Goal: Task Accomplishment & Management: Manage account settings

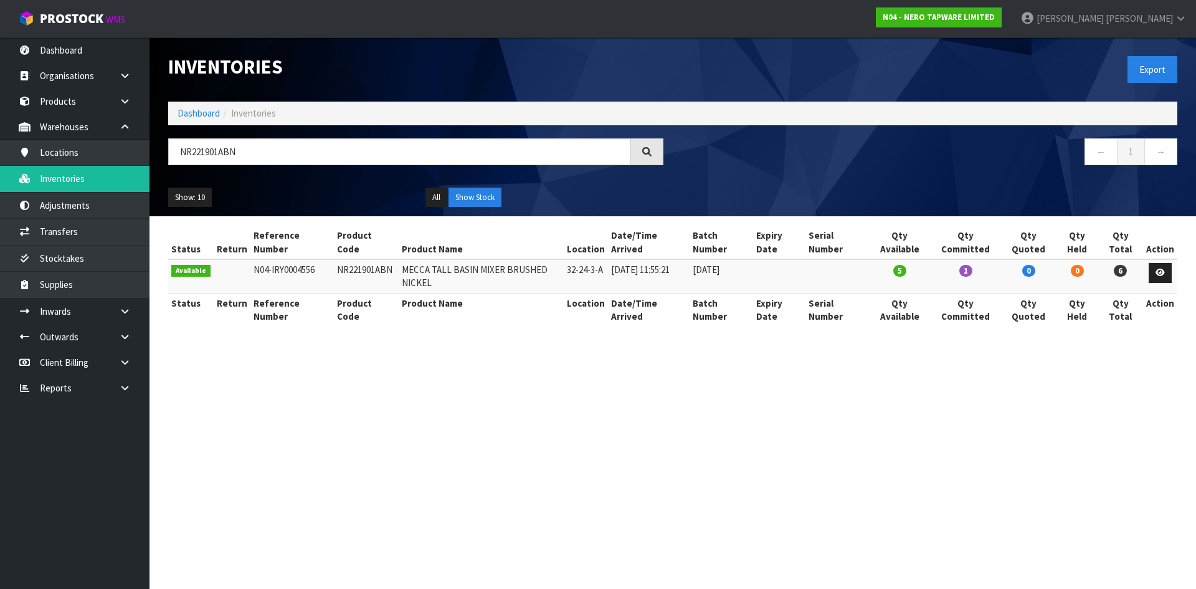
click at [290, 156] on input "NR221901ABN" at bounding box center [399, 151] width 463 height 27
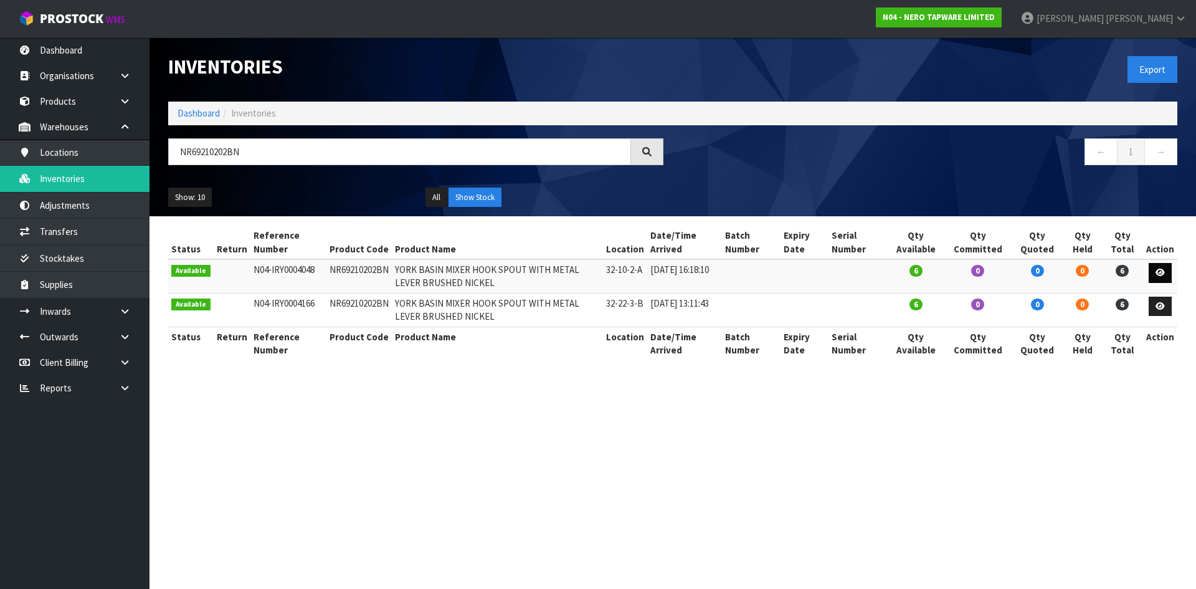
type input "NR69210202BN"
click at [1159, 274] on icon at bounding box center [1160, 273] width 9 height 8
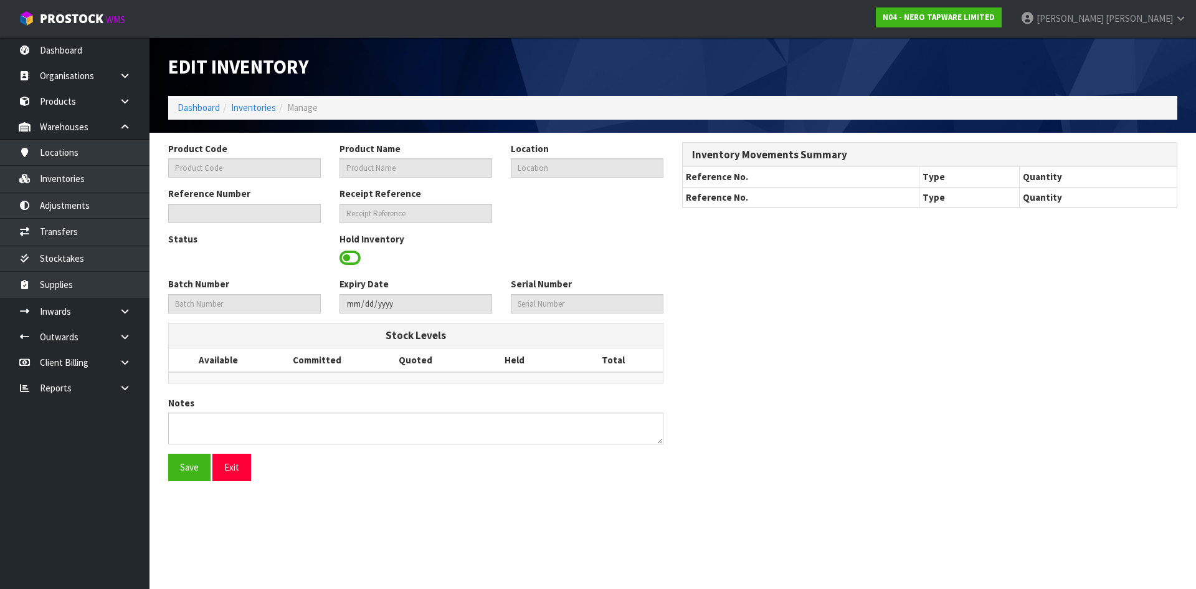
type input "NR69210202BN"
type input "YORK BASIN MIXER HOOK SPOUT WITH METAL LEVER BRUSHED NICKEL"
type input "32-10-2-A"
type input "N04-IRY0004048"
type input "N04-REC0000149"
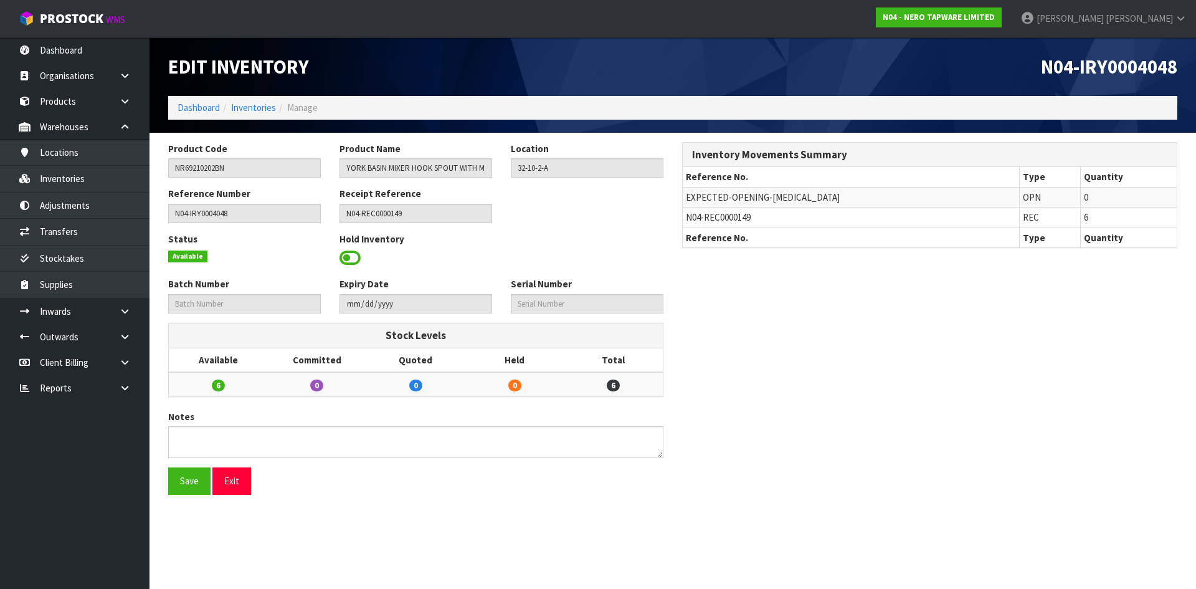
click at [352, 259] on span at bounding box center [350, 258] width 21 height 19
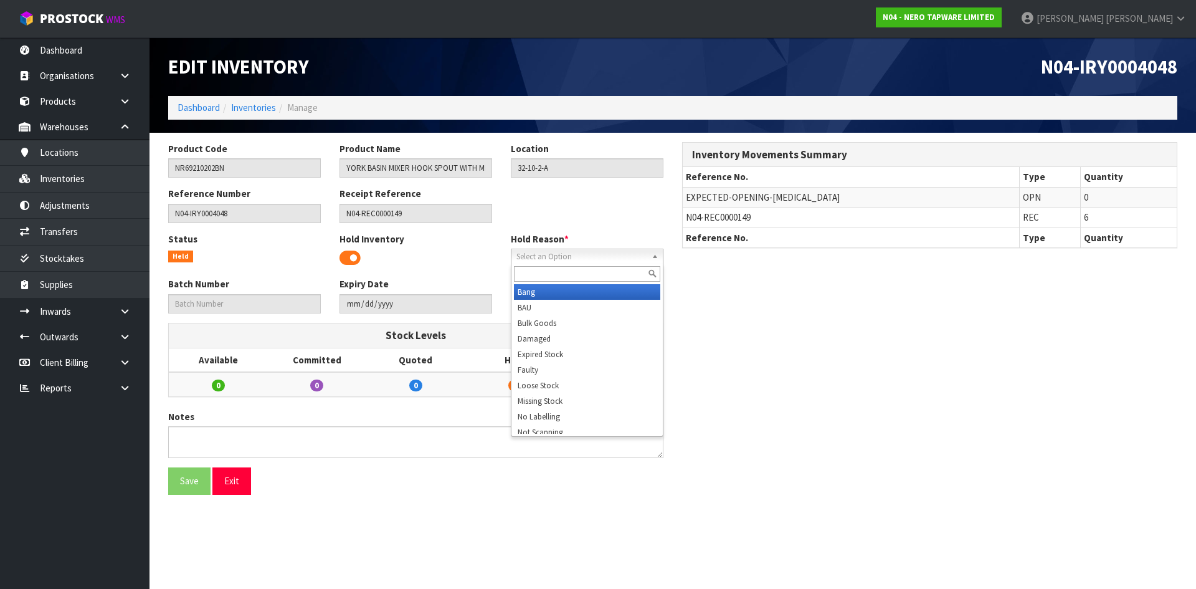
click at [644, 257] on span "Select an Option" at bounding box center [581, 256] width 130 height 15
click at [551, 402] on li "Missing Stock" at bounding box center [587, 401] width 146 height 16
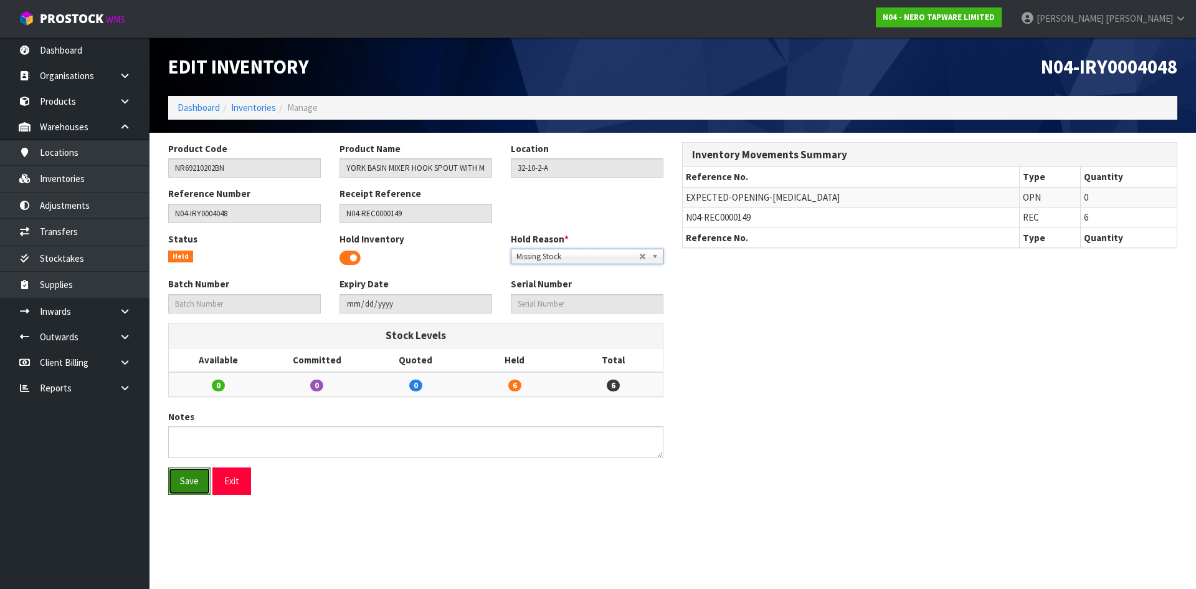
click at [201, 485] on button "Save" at bounding box center [189, 480] width 42 height 27
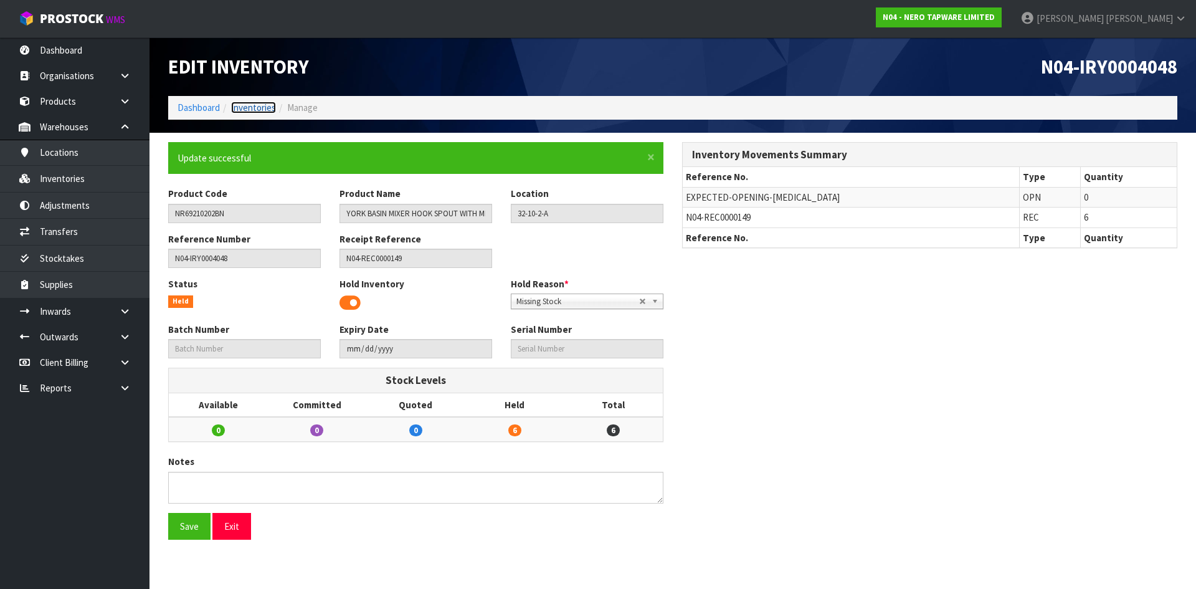
click at [265, 106] on link "Inventories" at bounding box center [253, 108] width 45 height 12
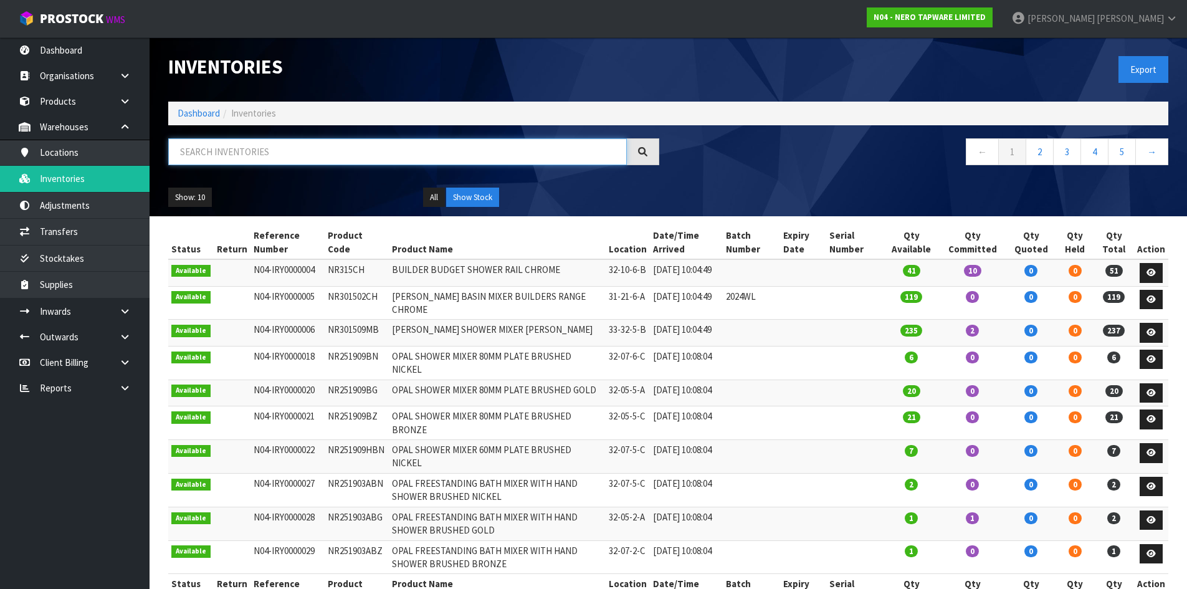
click at [285, 147] on input "text" at bounding box center [397, 151] width 459 height 27
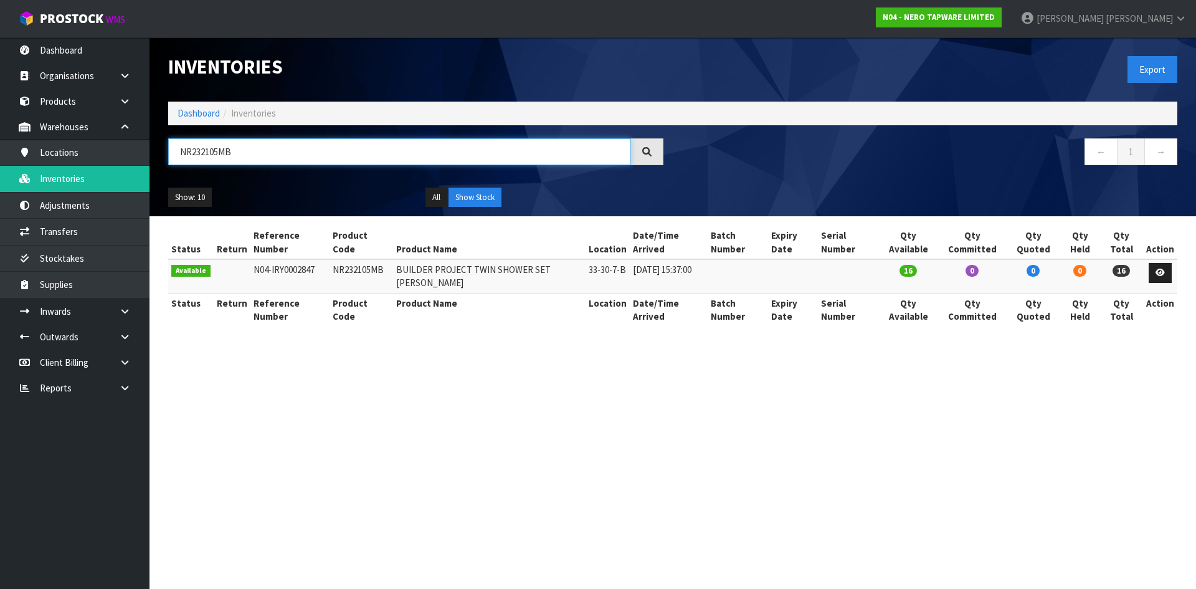
type input "NR232105MB"
click at [350, 270] on td "NR232105MB" at bounding box center [362, 276] width 64 height 34
copy tr "NR232105MB"
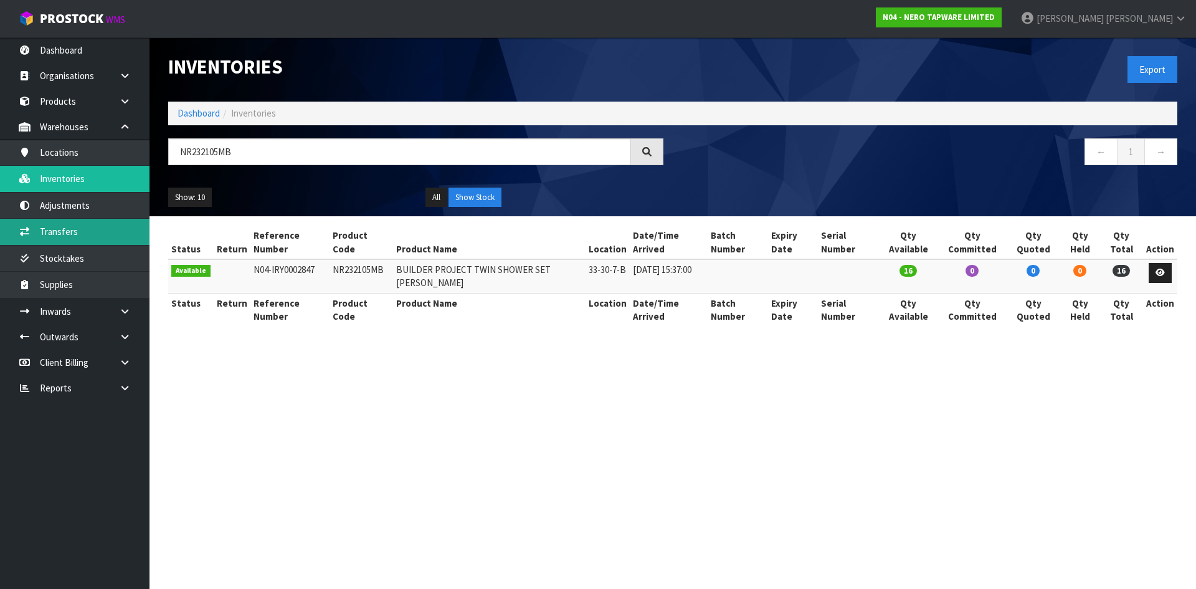
click at [126, 234] on link "Transfers" at bounding box center [75, 232] width 150 height 26
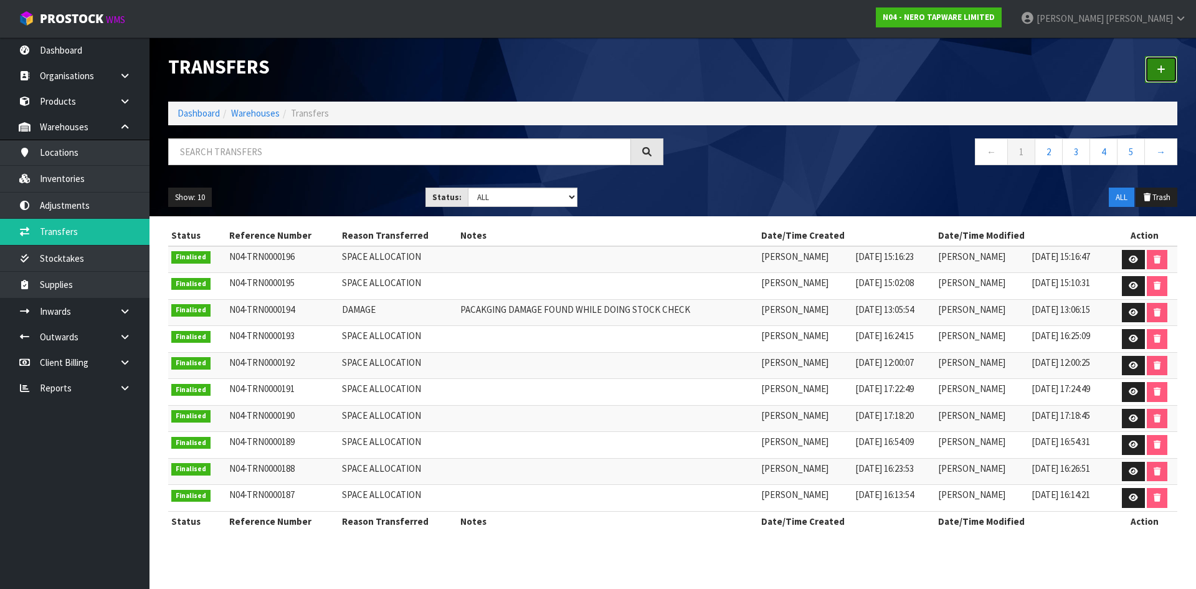
click at [1155, 65] on link at bounding box center [1161, 69] width 32 height 27
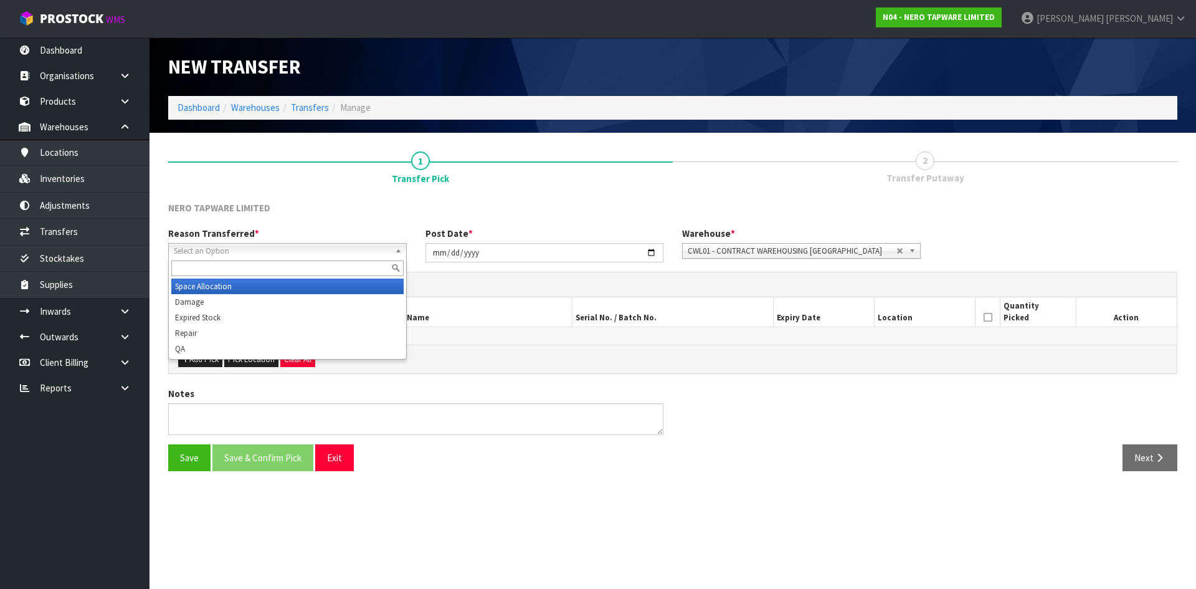
click at [285, 250] on span "Select an Option" at bounding box center [282, 251] width 216 height 15
click at [268, 287] on li "Space Allocation" at bounding box center [287, 286] width 232 height 16
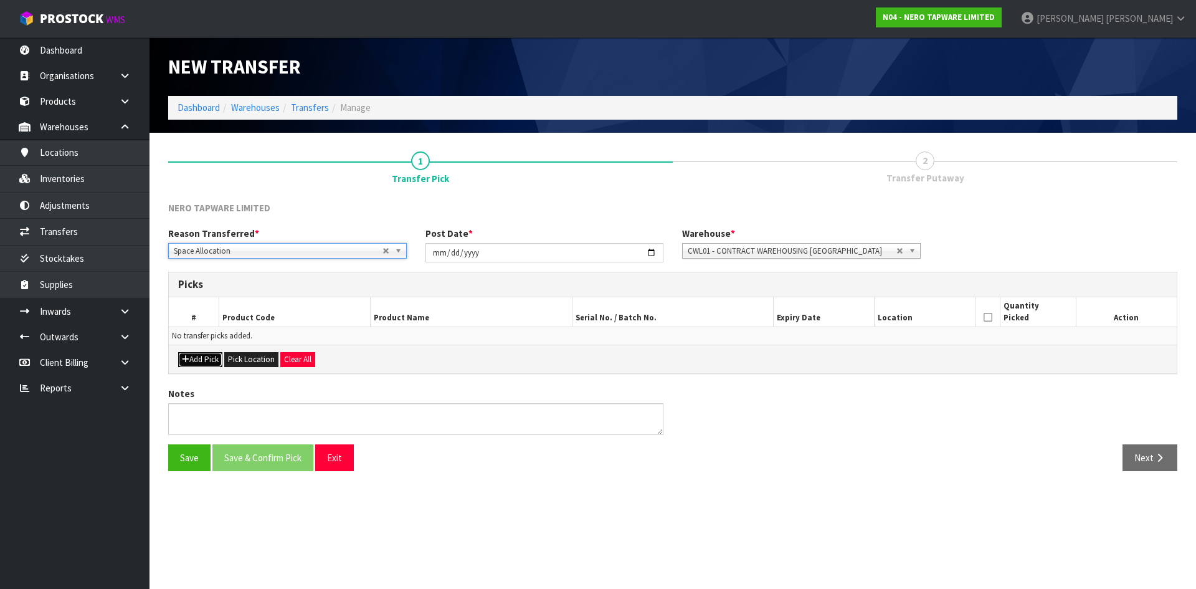
click at [206, 353] on button "Add Pick" at bounding box center [200, 359] width 44 height 15
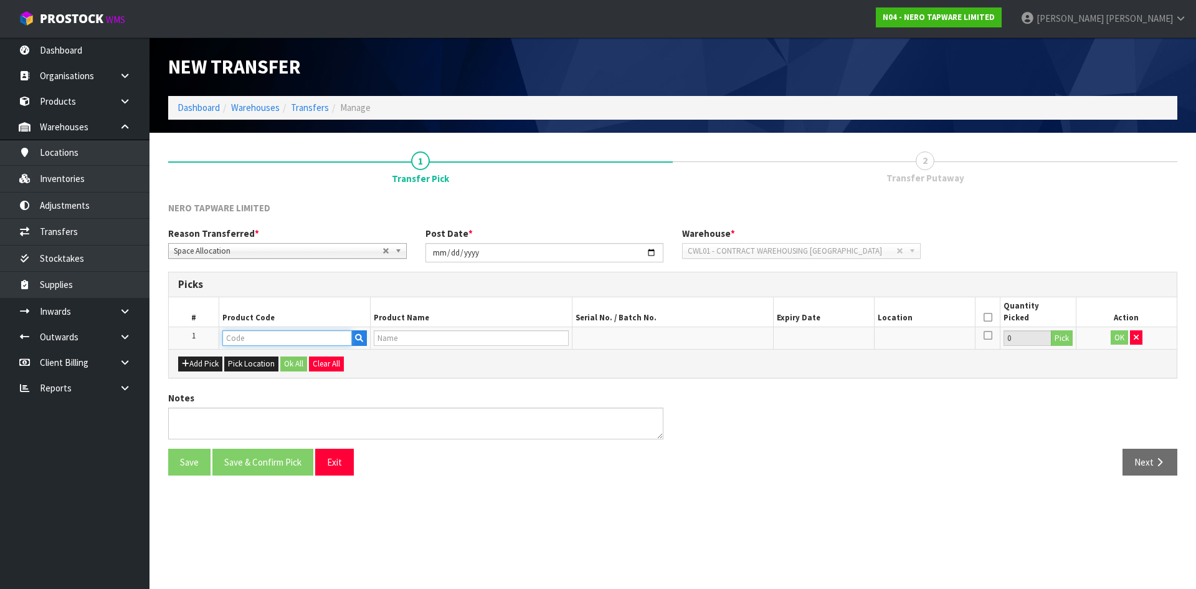
click at [256, 339] on input "text" at bounding box center [287, 338] width 130 height 16
paste input "NR232105MB"
type input "NR232105MB"
type input "BUILDER PROJECT TWIN SHOWER SET [PERSON_NAME]"
type input "NR232105MB"
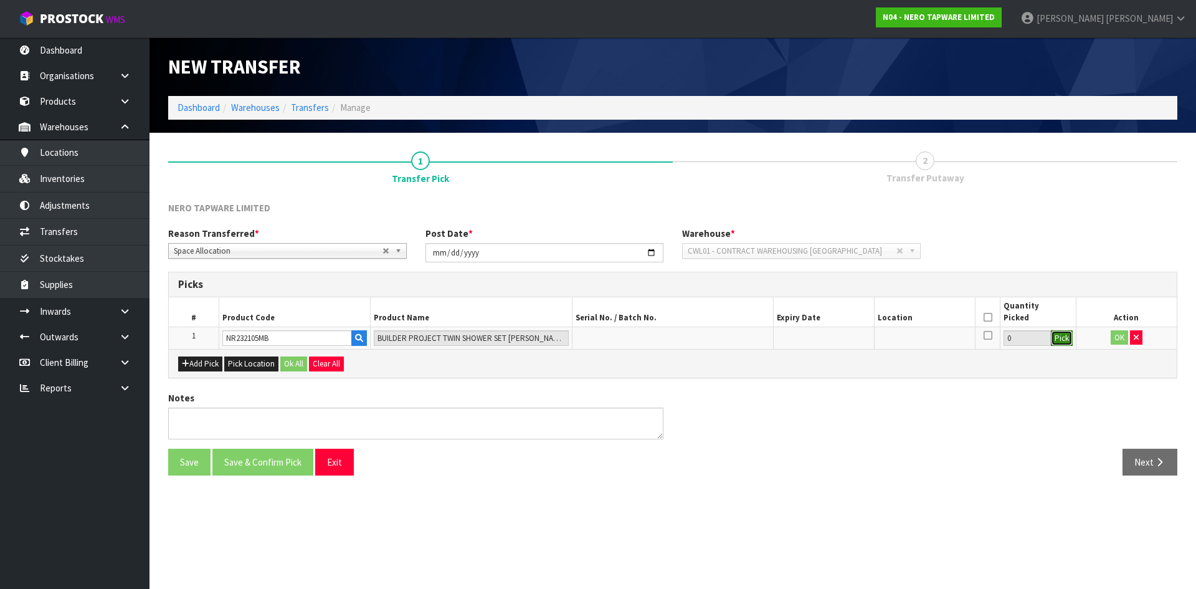
click at [1059, 338] on button "Pick" at bounding box center [1062, 338] width 22 height 16
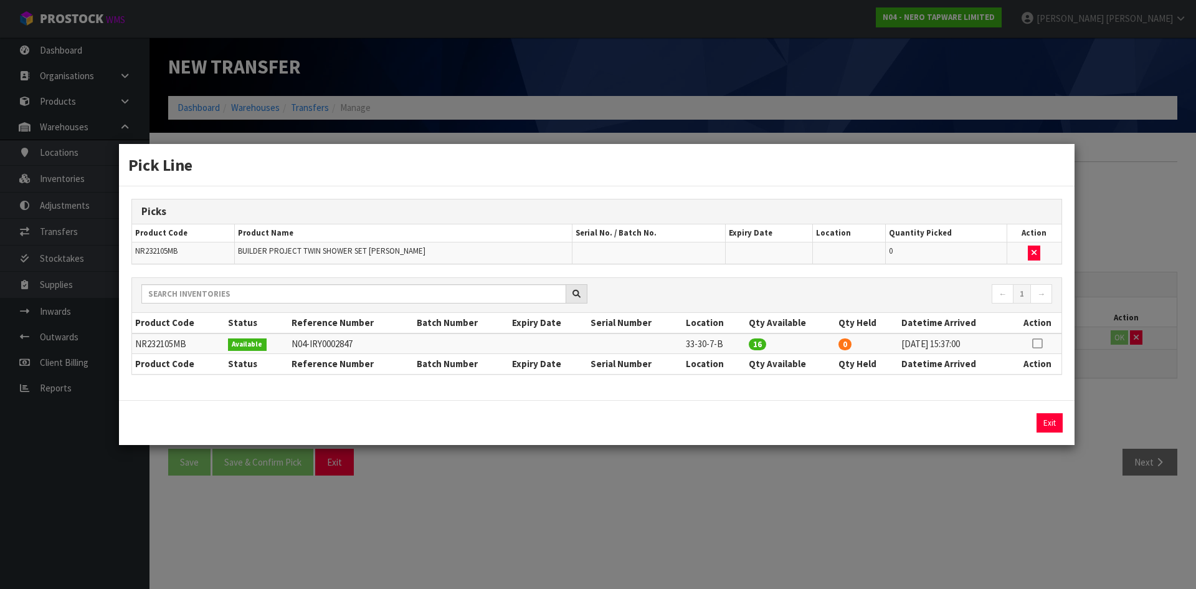
click at [1039, 343] on icon at bounding box center [1037, 343] width 10 height 1
click at [900, 428] on input "16" at bounding box center [913, 422] width 139 height 19
type input "1"
type input "2"
click at [1010, 427] on button "Assign Pick" at bounding box center [1007, 422] width 51 height 19
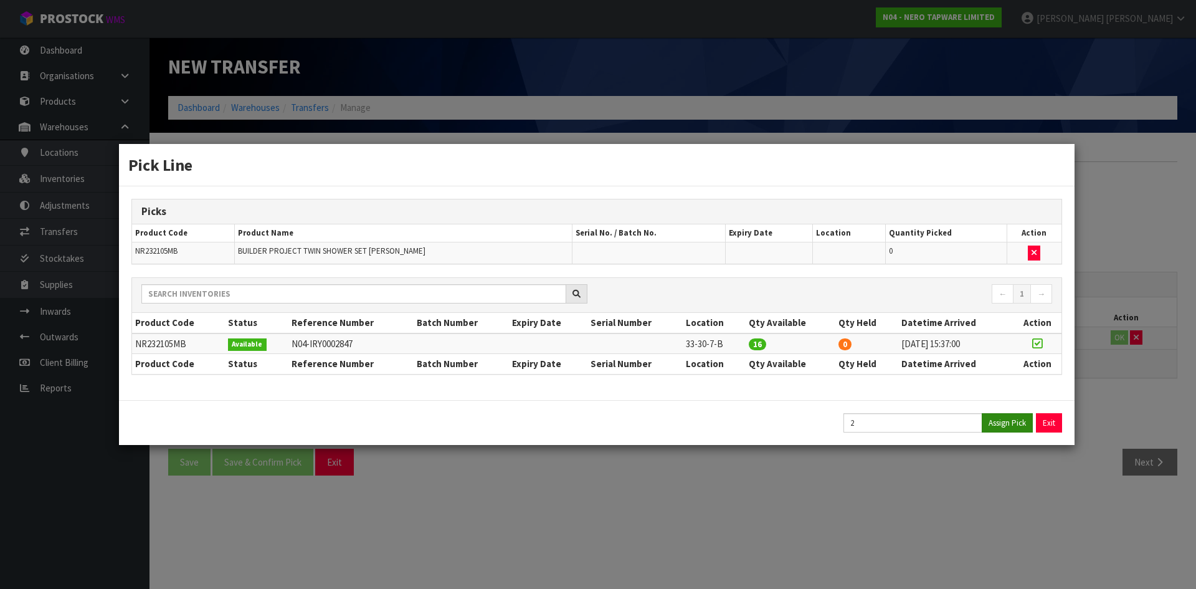
type input "2"
click at [887, 530] on div "Pick Line Picks Product Code Product Name Serial No. / Batch No. Expiry Date Lo…" at bounding box center [598, 294] width 1196 height 589
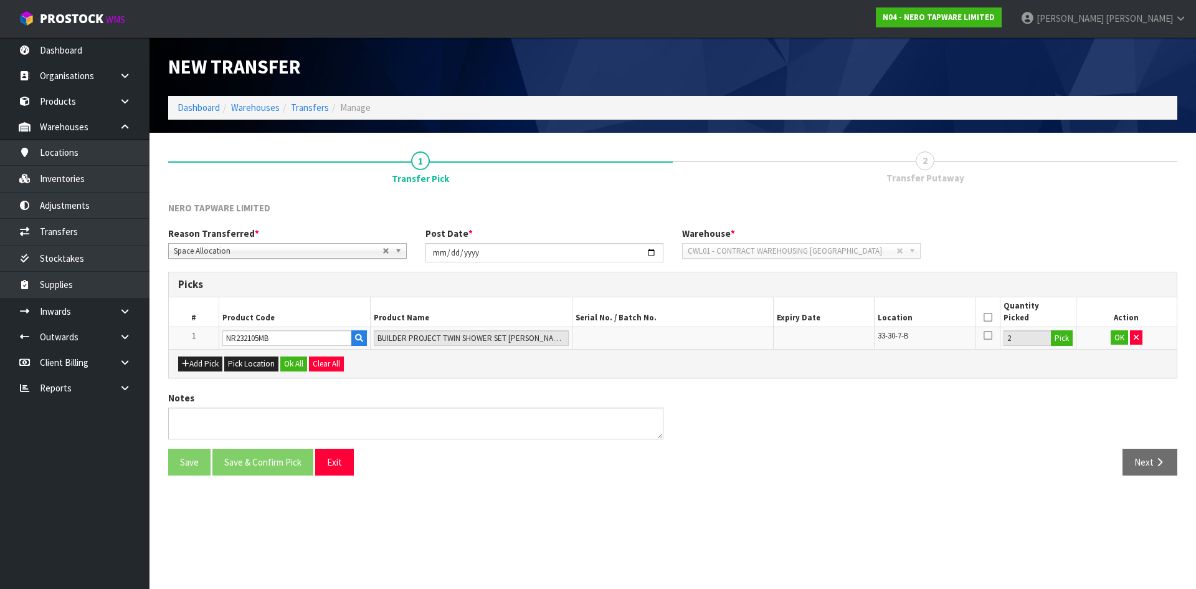
click at [989, 317] on icon at bounding box center [988, 317] width 9 height 1
click at [1120, 331] on button "OK" at bounding box center [1119, 337] width 17 height 15
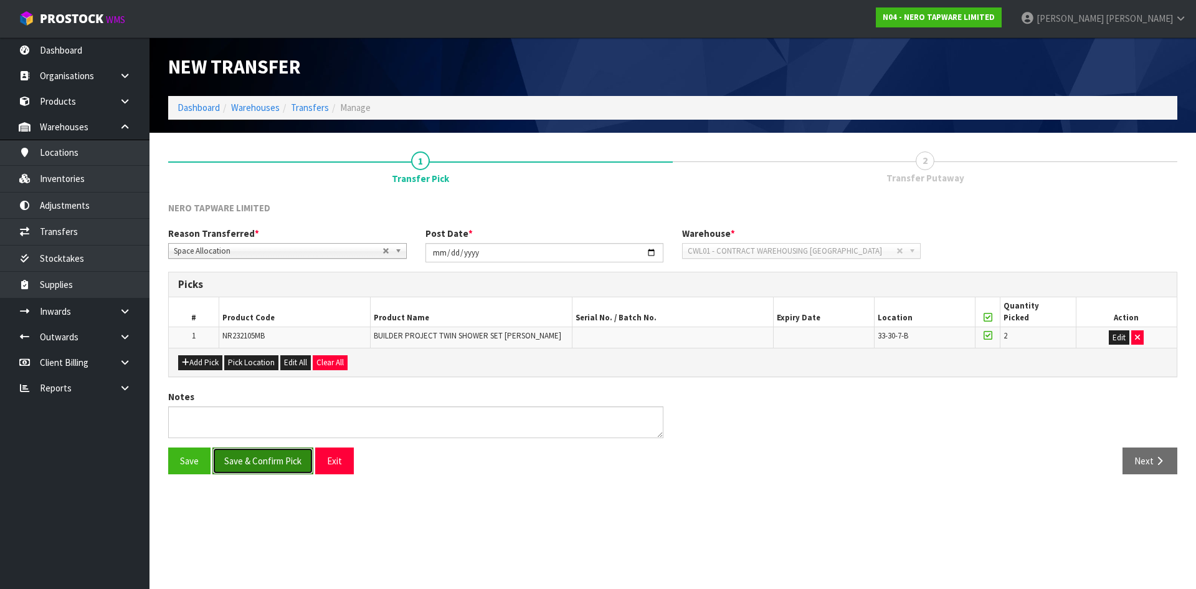
drag, startPoint x: 259, startPoint y: 474, endPoint x: 325, endPoint y: 457, distance: 68.3
click at [267, 470] on button "Save & Confirm Pick" at bounding box center [262, 460] width 101 height 27
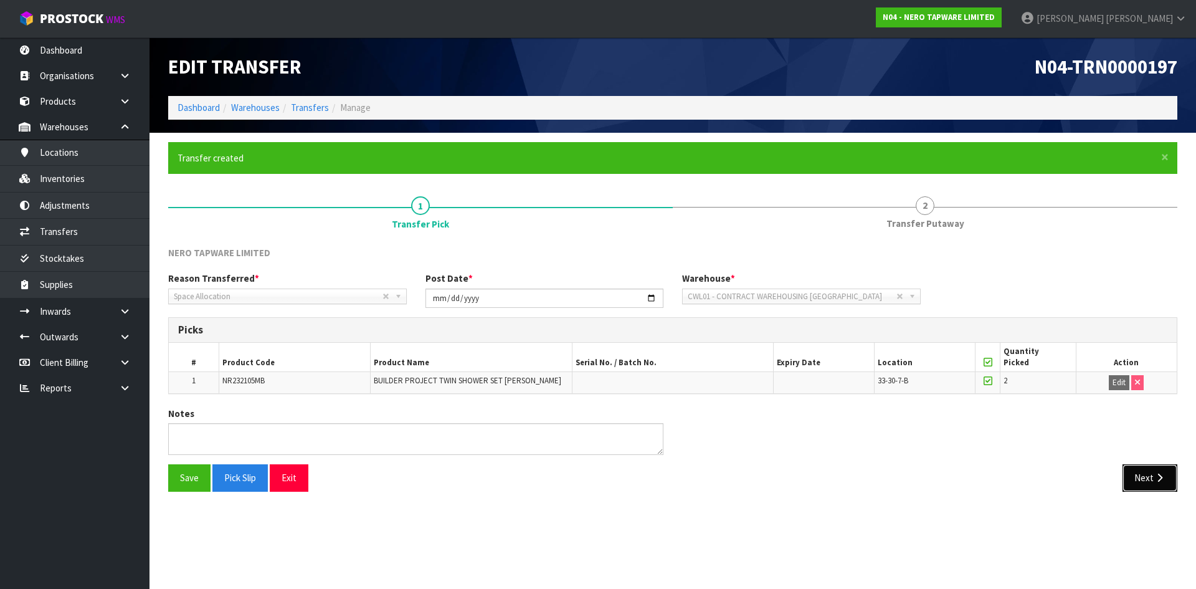
click at [1148, 480] on button "Next" at bounding box center [1150, 477] width 55 height 27
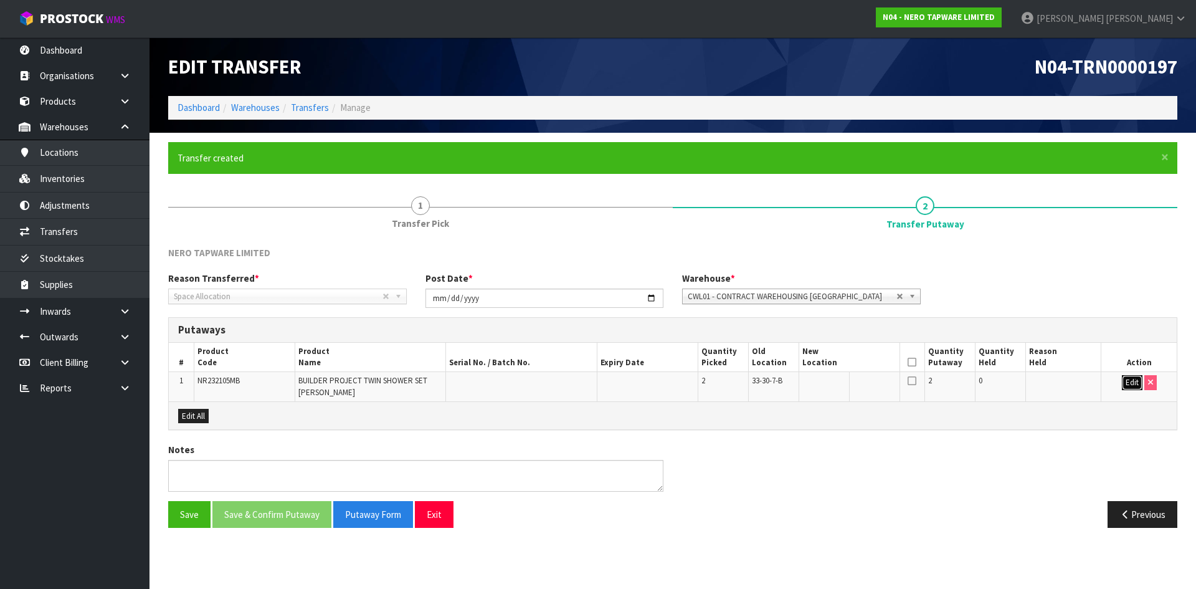
click at [1136, 383] on button "Edit" at bounding box center [1132, 382] width 21 height 15
click at [857, 383] on input "text" at bounding box center [841, 383] width 79 height 16
type input "32-04-2-B"
drag, startPoint x: 908, startPoint y: 359, endPoint x: 944, endPoint y: 368, distance: 36.6
click at [928, 364] on tr "# Product Code Product Name Serial No. / Batch No. Expiry Date Quantity Picked …" at bounding box center [673, 357] width 1008 height 29
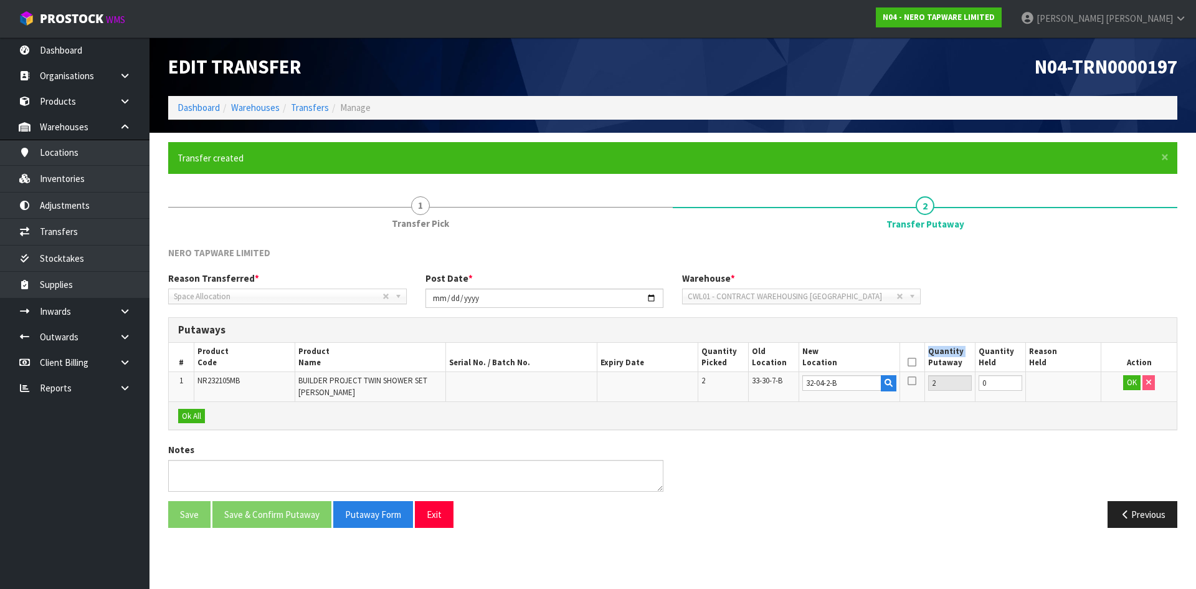
click at [908, 362] on icon at bounding box center [912, 362] width 9 height 1
click at [1130, 384] on button "OK" at bounding box center [1131, 382] width 17 height 15
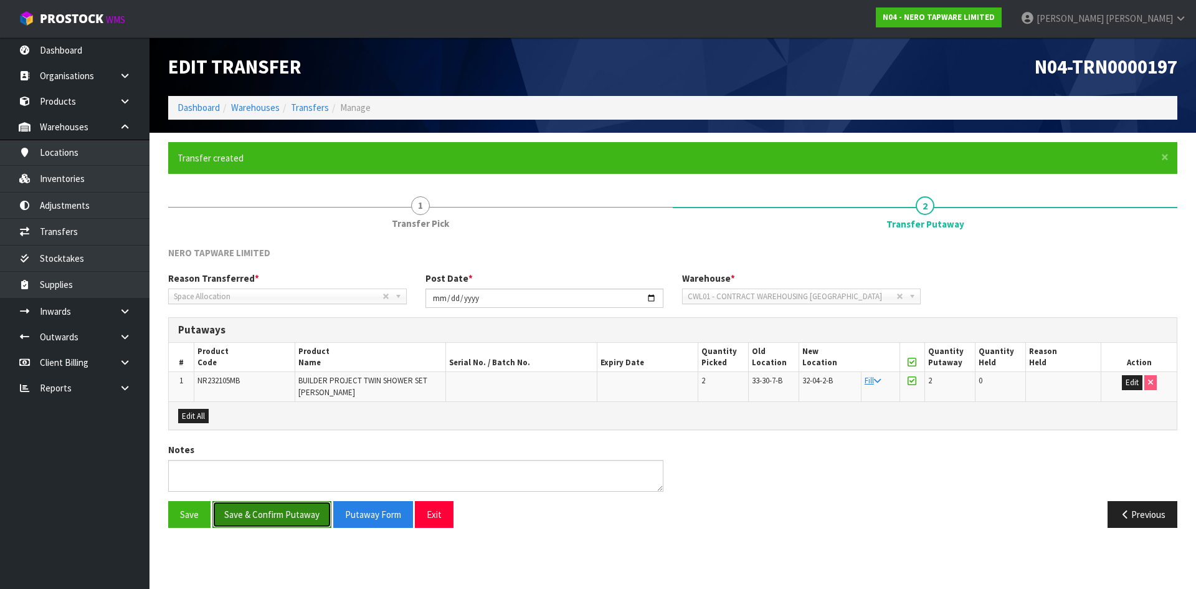
click at [296, 527] on button "Save & Confirm Putaway" at bounding box center [271, 514] width 119 height 27
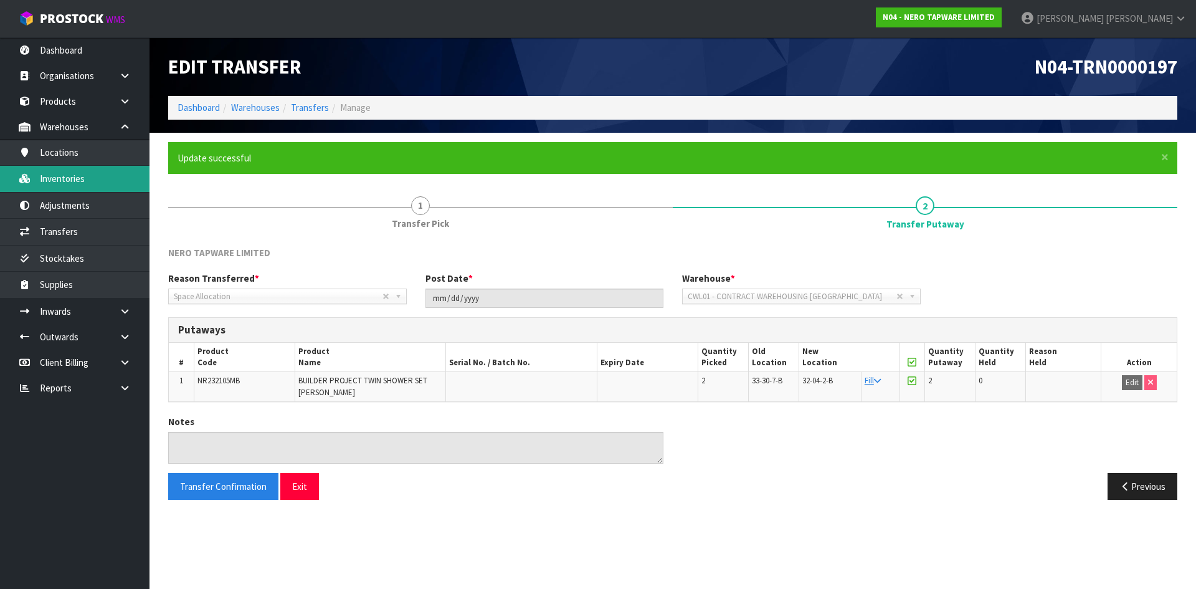
click at [105, 178] on link "Inventories" at bounding box center [75, 179] width 150 height 26
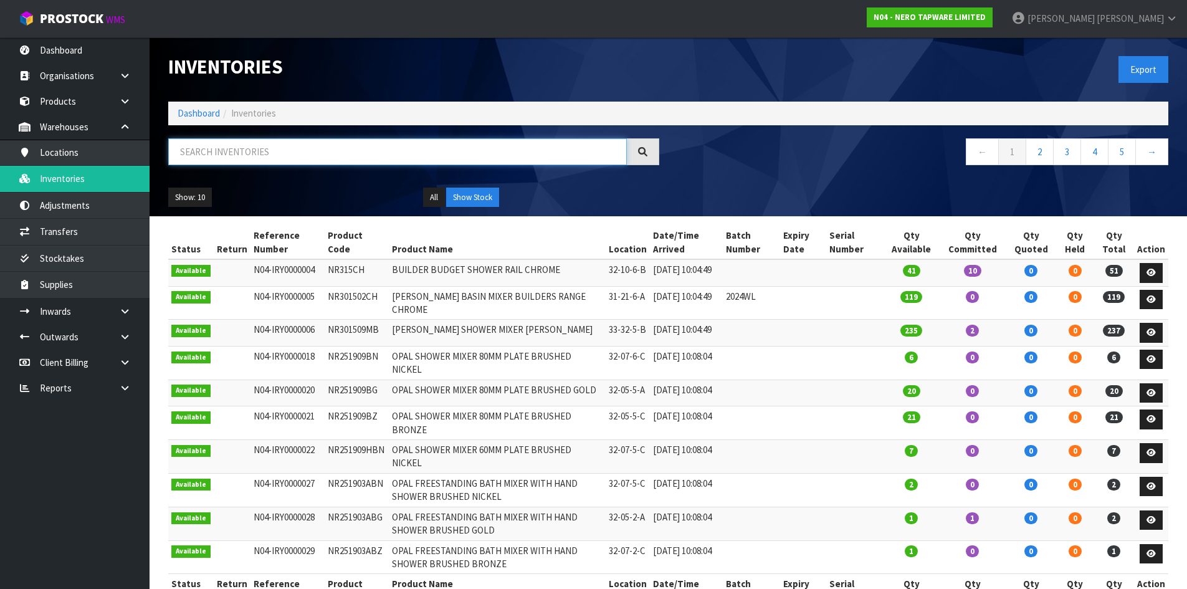
click at [371, 153] on input "text" at bounding box center [397, 151] width 459 height 27
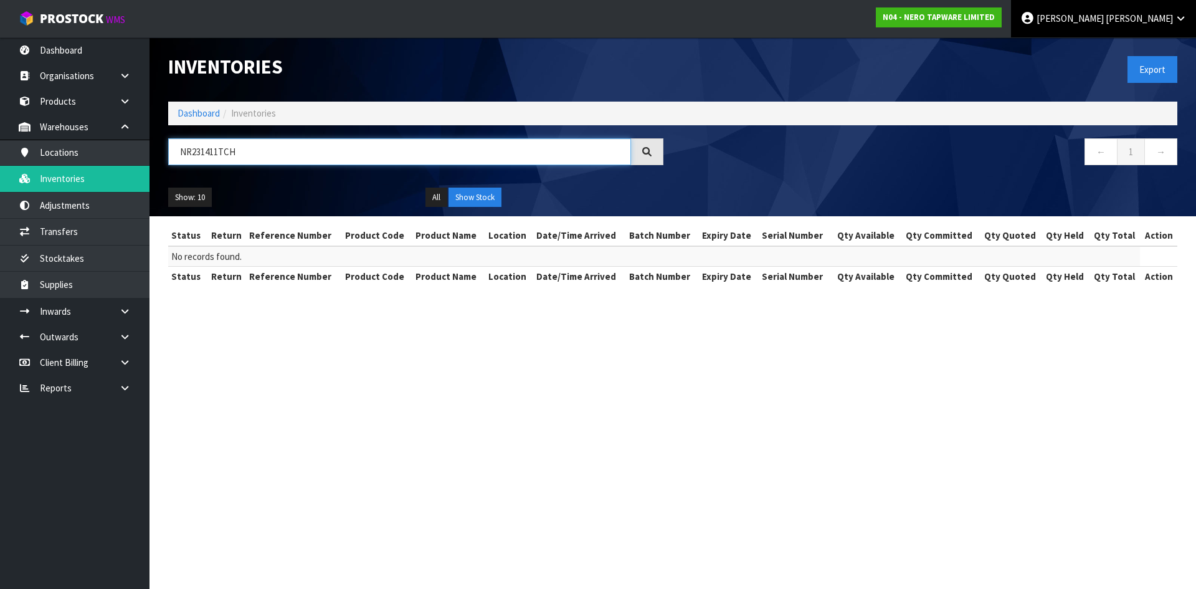
type input "NR231411TCH"
click at [1172, 22] on span "[PERSON_NAME]" at bounding box center [1139, 18] width 67 height 12
click at [1171, 44] on link "Logout" at bounding box center [1146, 49] width 98 height 17
